Goal: Task Accomplishment & Management: Complete application form

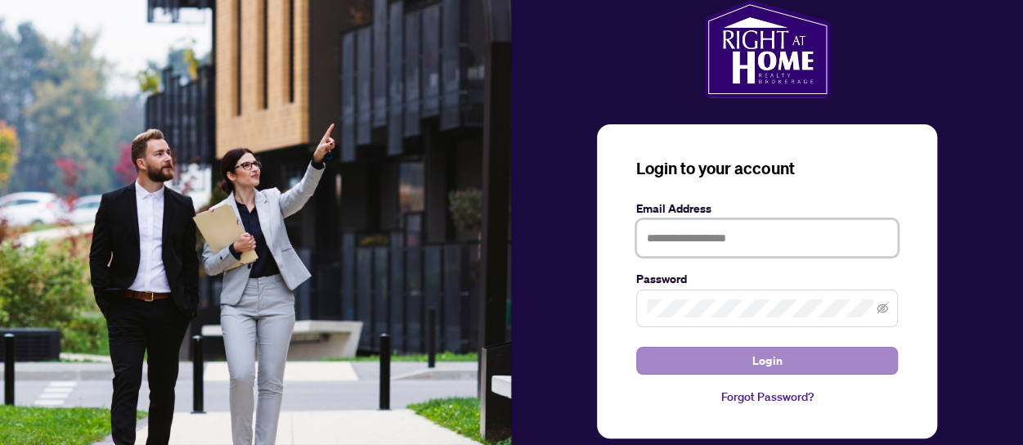
type input "**********"
click at [736, 353] on button "Login" at bounding box center [767, 361] width 262 height 28
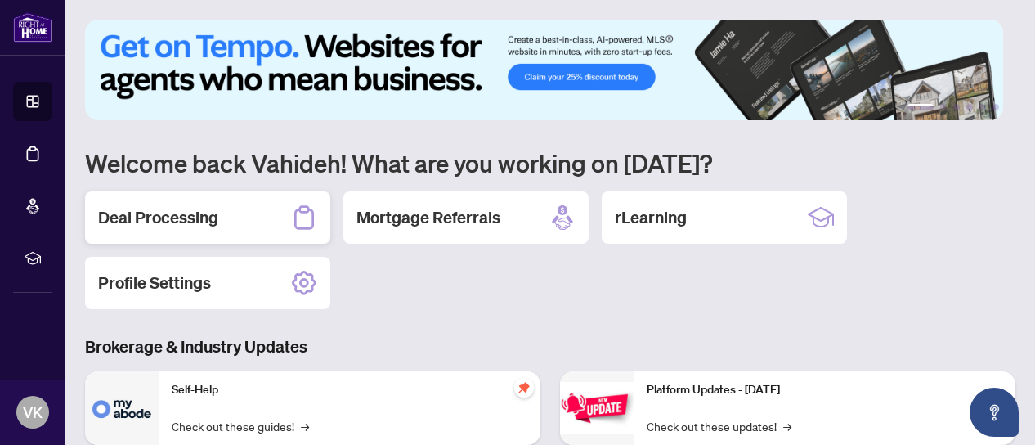
click at [150, 212] on h2 "Deal Processing" at bounding box center [158, 217] width 120 height 23
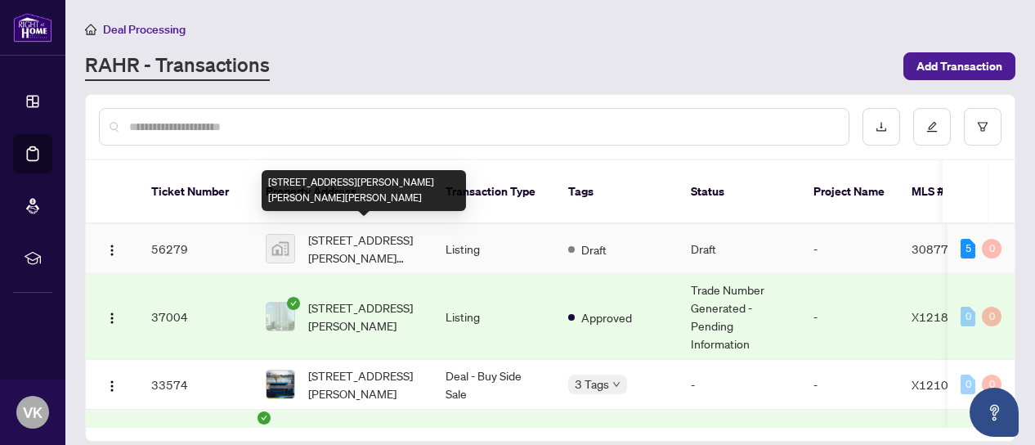
click at [361, 238] on span "[STREET_ADDRESS][PERSON_NAME][PERSON_NAME][PERSON_NAME]" at bounding box center [363, 248] width 111 height 36
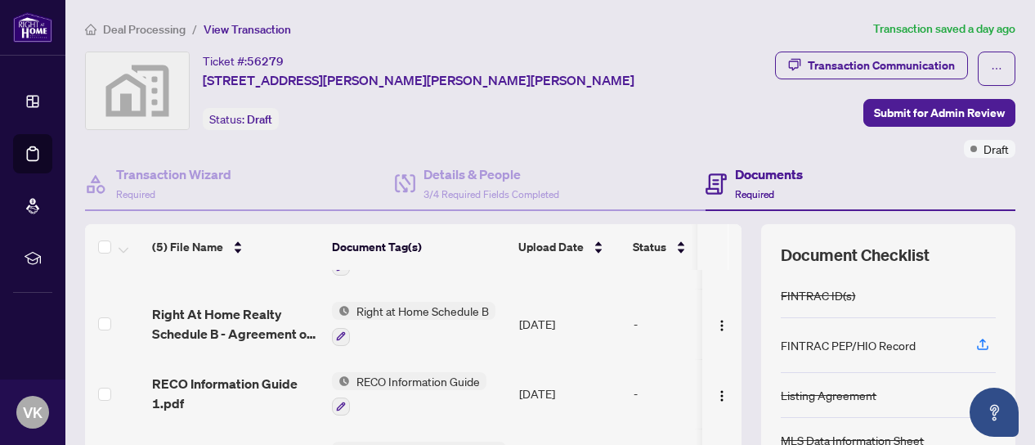
scroll to position [77, 0]
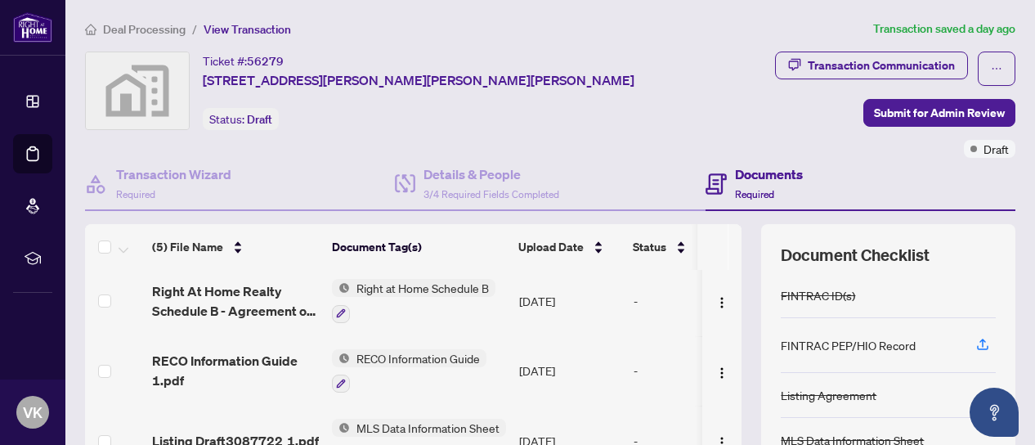
click at [130, 28] on span "Deal Processing" at bounding box center [144, 29] width 83 height 15
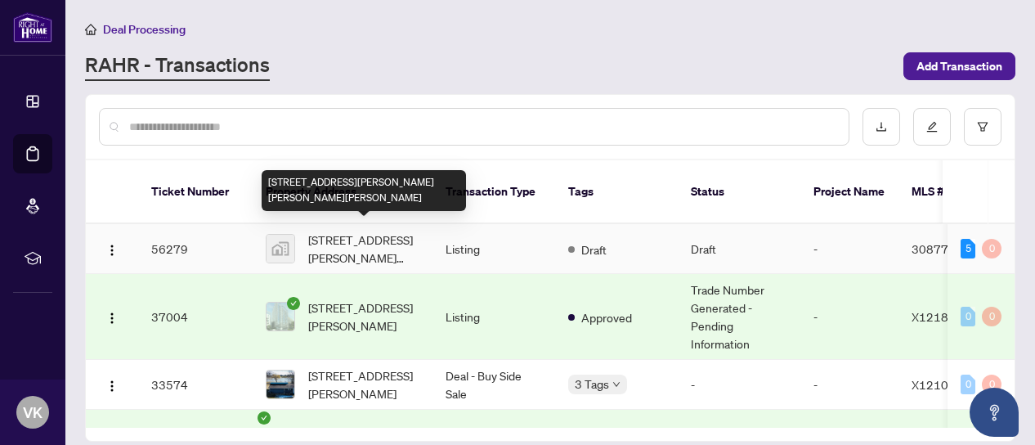
click at [399, 233] on span "[STREET_ADDRESS][PERSON_NAME][PERSON_NAME][PERSON_NAME]" at bounding box center [363, 248] width 111 height 36
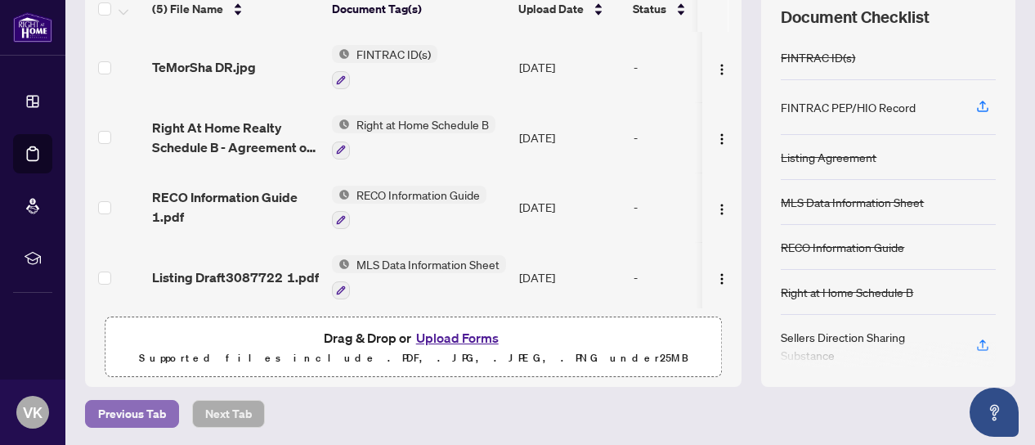
click at [116, 409] on span "Previous Tab" at bounding box center [132, 414] width 68 height 26
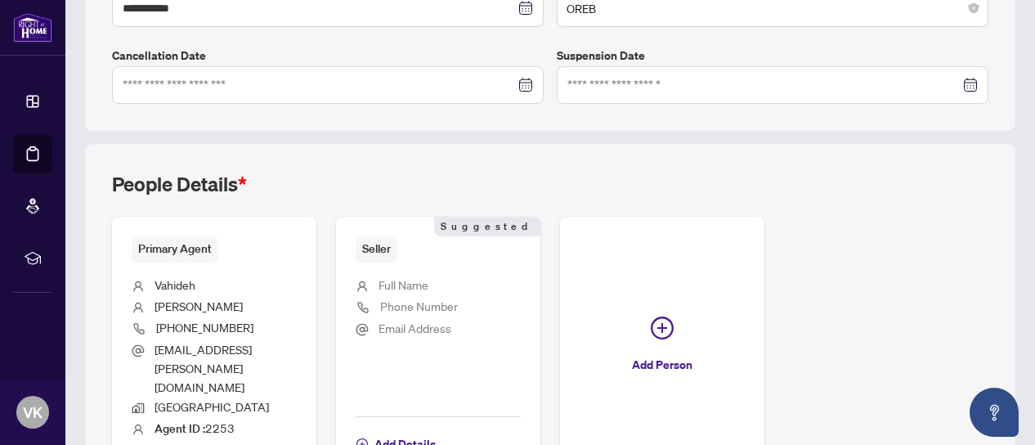
scroll to position [559, 0]
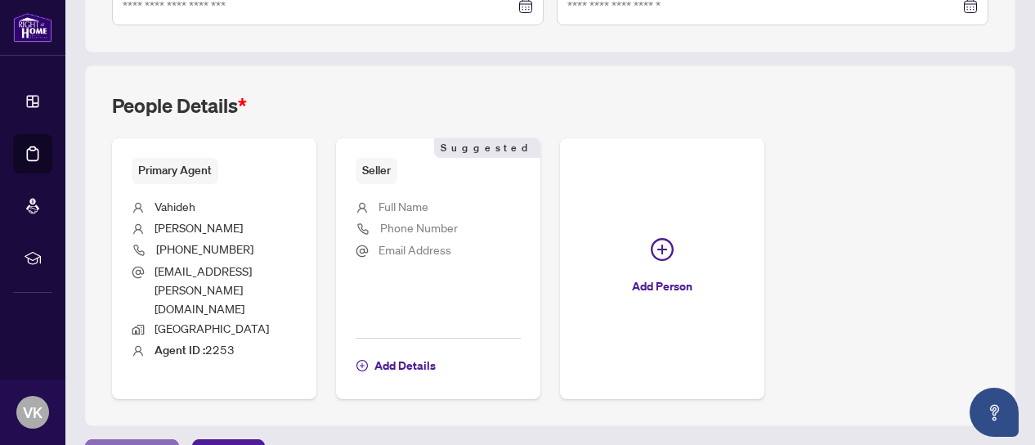
click at [119, 440] on span "Previous Tab" at bounding box center [132, 453] width 68 height 26
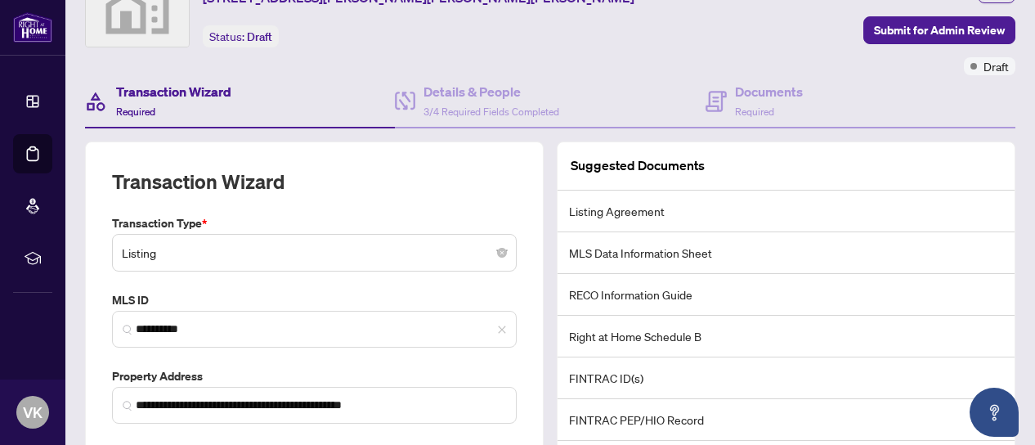
scroll to position [163, 0]
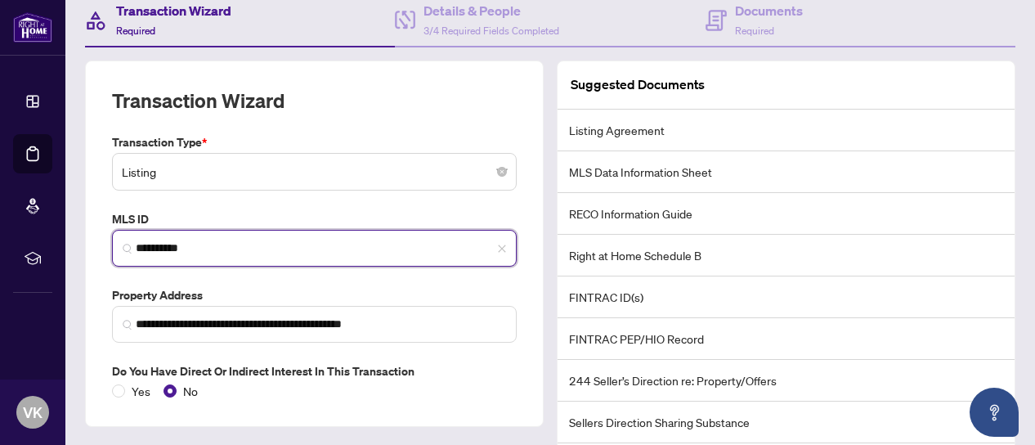
drag, startPoint x: 239, startPoint y: 245, endPoint x: 125, endPoint y: 243, distance: 113.6
click at [126, 244] on span "**********" at bounding box center [314, 248] width 405 height 37
paste input "search"
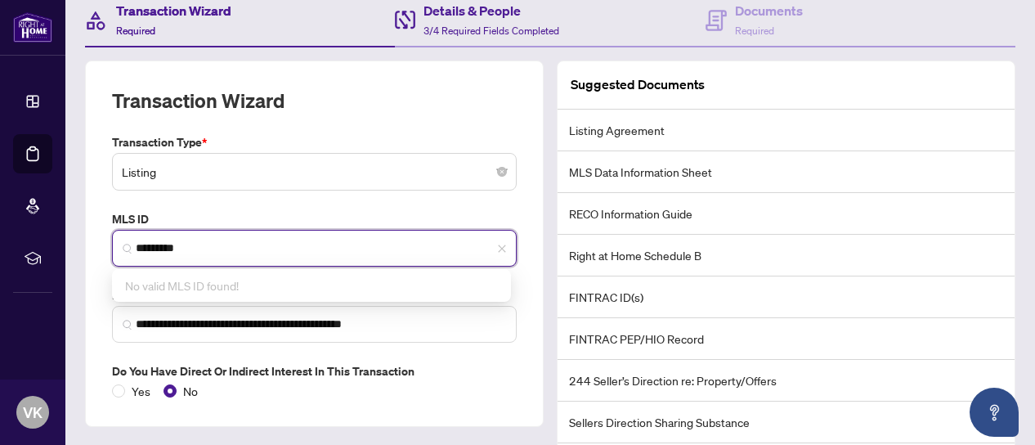
type input "*********"
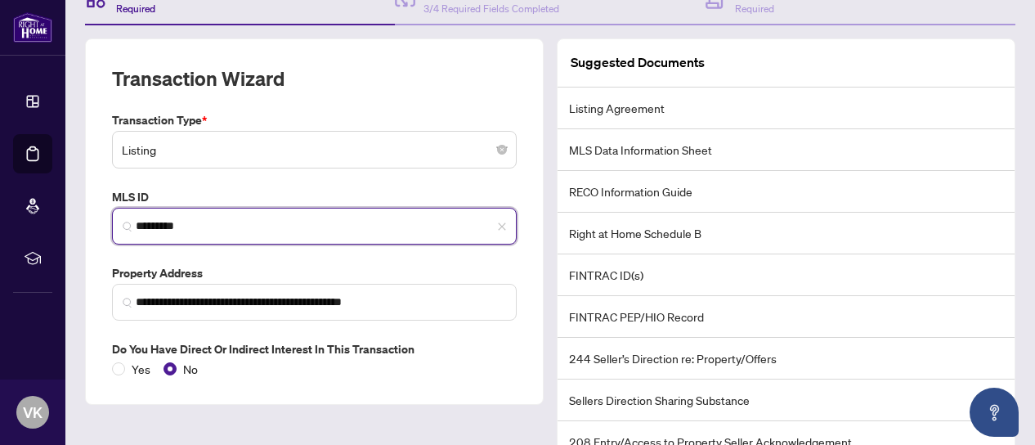
scroll to position [258, 0]
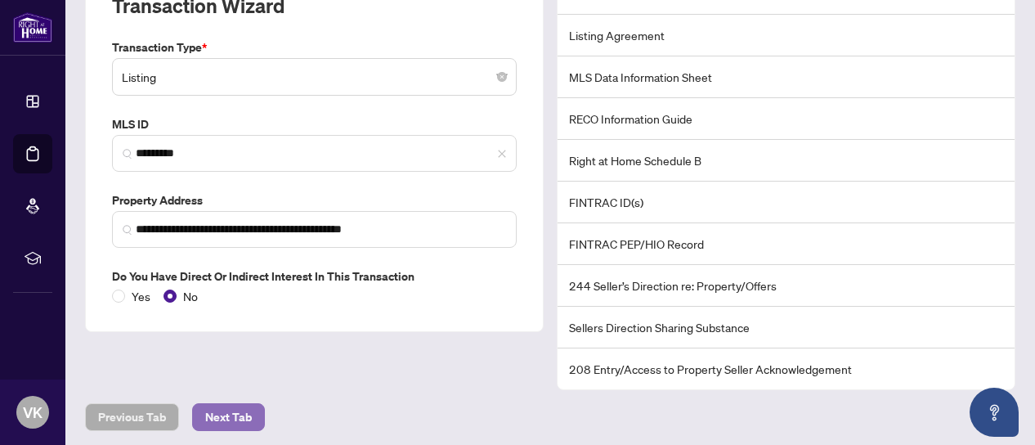
click at [234, 416] on span "Next Tab" at bounding box center [228, 417] width 47 height 26
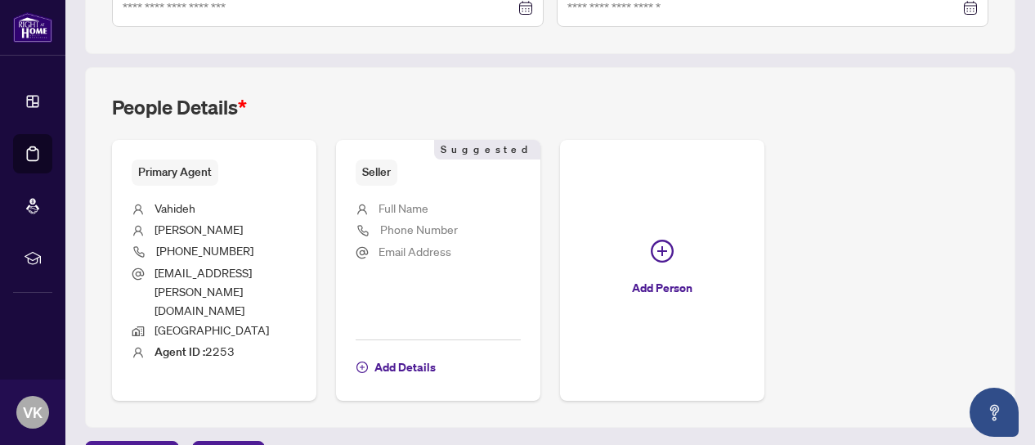
scroll to position [559, 0]
click at [229, 440] on span "Next Tab" at bounding box center [228, 453] width 47 height 26
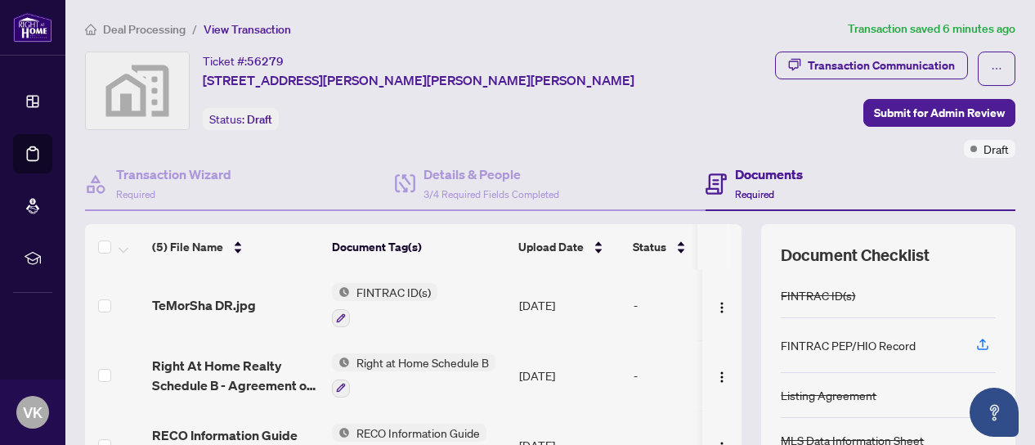
click at [794, 338] on div "FINTRAC PEP/HIO Record" at bounding box center [848, 345] width 135 height 18
click at [888, 340] on div "FINTRAC PEP/HIO Record" at bounding box center [848, 345] width 135 height 18
click at [887, 340] on div "FINTRAC PEP/HIO Record" at bounding box center [848, 345] width 135 height 18
click at [907, 340] on div "FINTRAC PEP/HIO Record" at bounding box center [888, 345] width 215 height 55
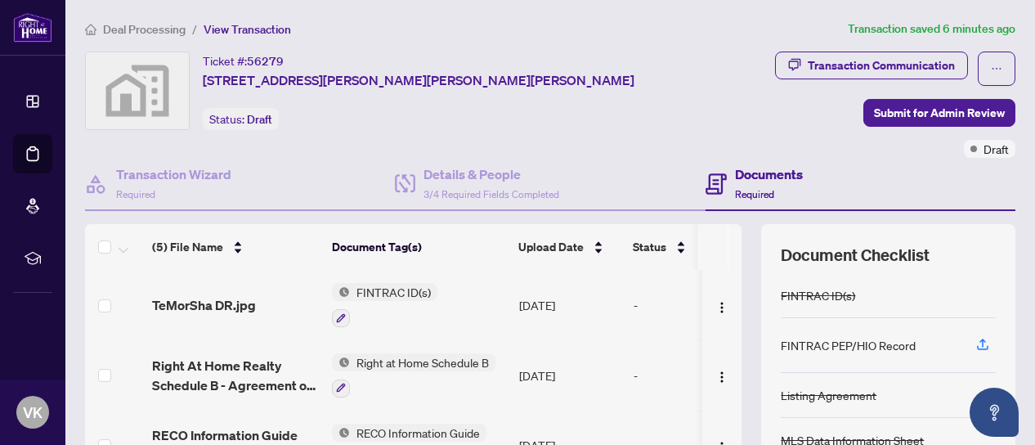
click at [815, 344] on div "FINTRAC PEP/HIO Record" at bounding box center [848, 345] width 135 height 18
drag, startPoint x: 769, startPoint y: 343, endPoint x: 906, endPoint y: 334, distance: 136.8
click at [906, 334] on div "FINTRAC PEP/HIO Record" at bounding box center [888, 345] width 215 height 55
copy div "FINTRAC PEP/HIO Record"
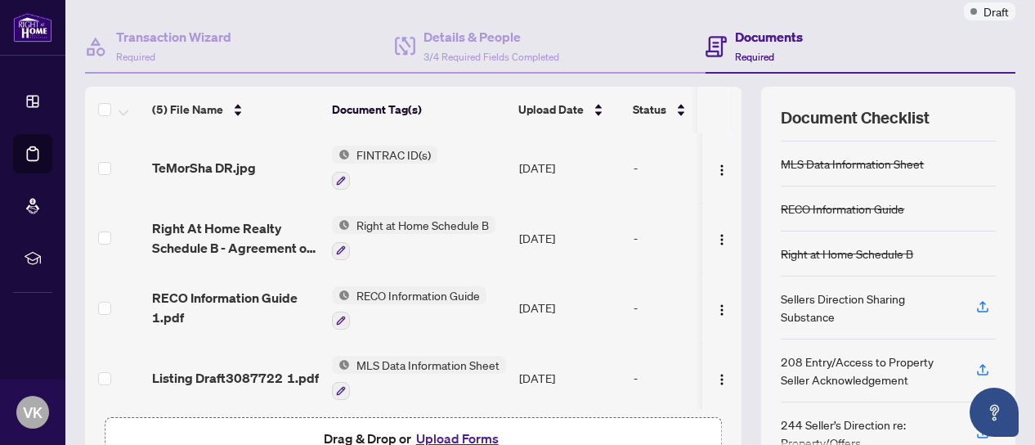
scroll to position [238, 0]
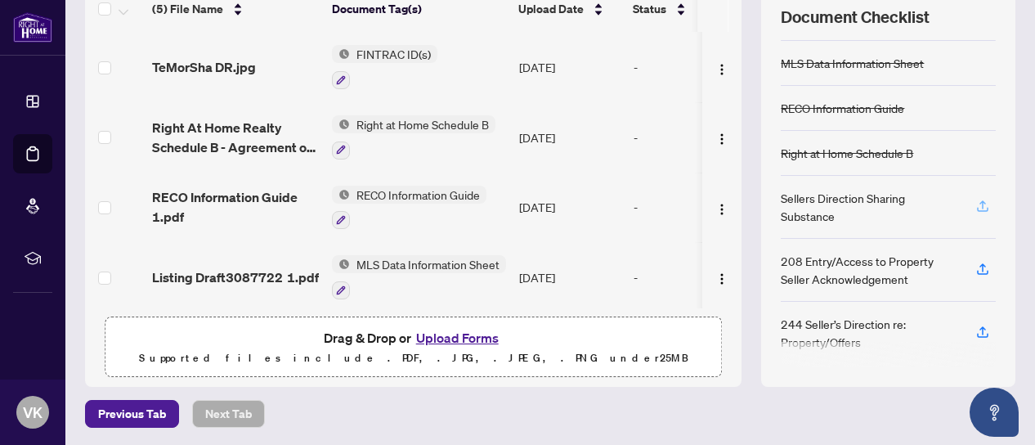
click at [975, 199] on icon "button" at bounding box center [982, 206] width 15 height 15
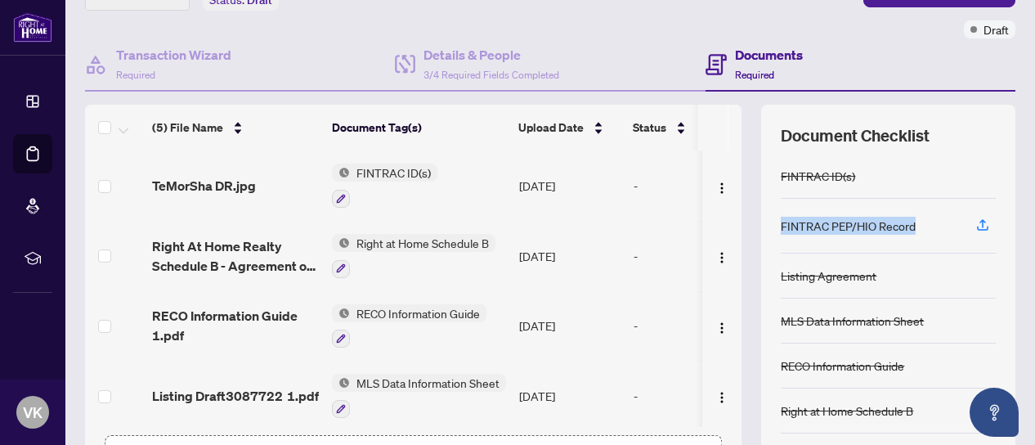
scroll to position [0, 0]
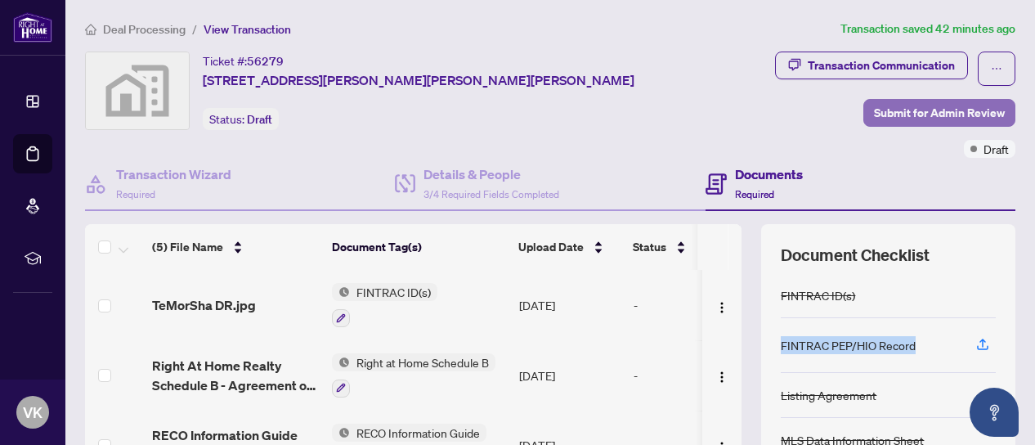
click at [926, 114] on span "Submit for Admin Review" at bounding box center [939, 113] width 131 height 26
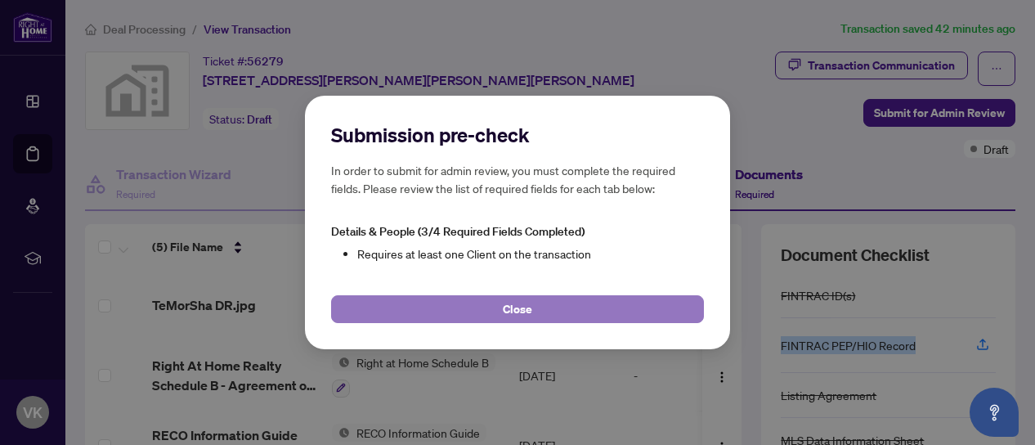
click at [538, 307] on button "Close" at bounding box center [517, 309] width 373 height 28
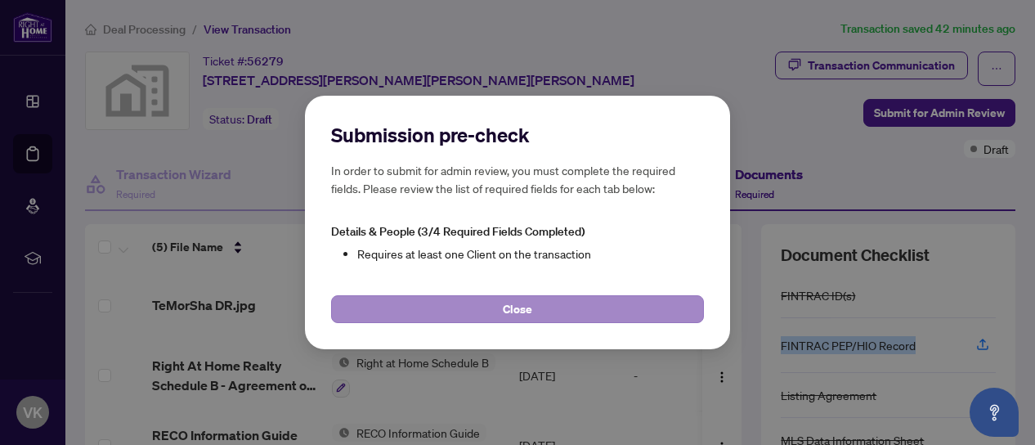
click at [538, 307] on div "Submission pre-check In order to submit for admin review, you must complete the…" at bounding box center [517, 222] width 1035 height 445
